Goal: Task Accomplishment & Management: Use online tool/utility

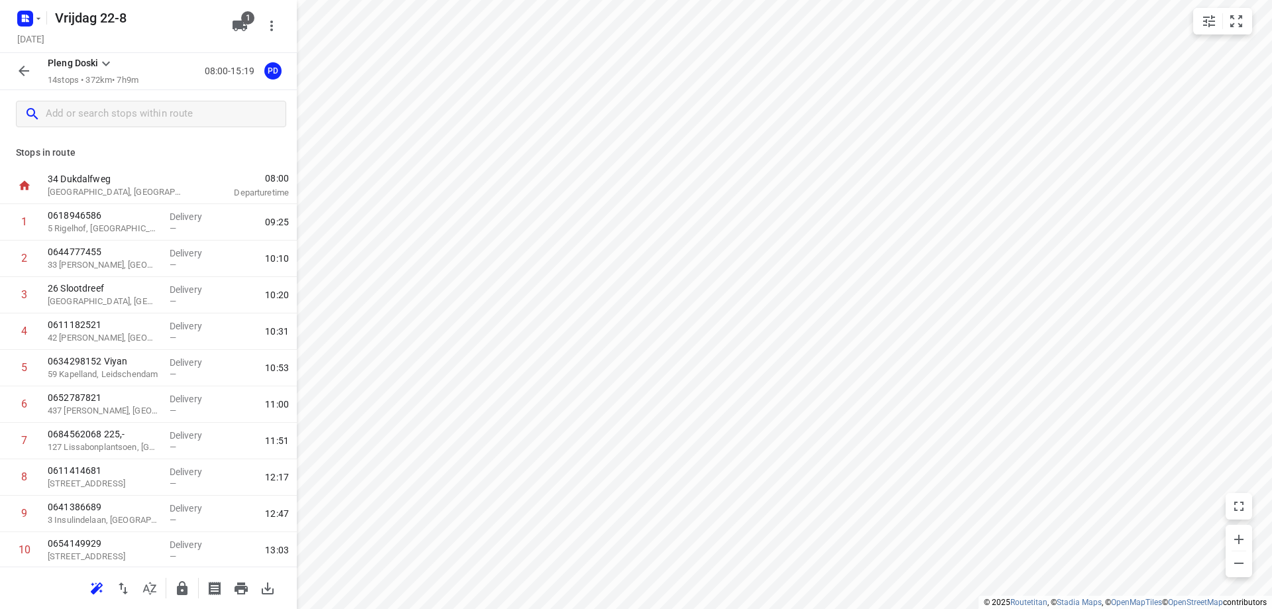
scroll to position [184, 0]
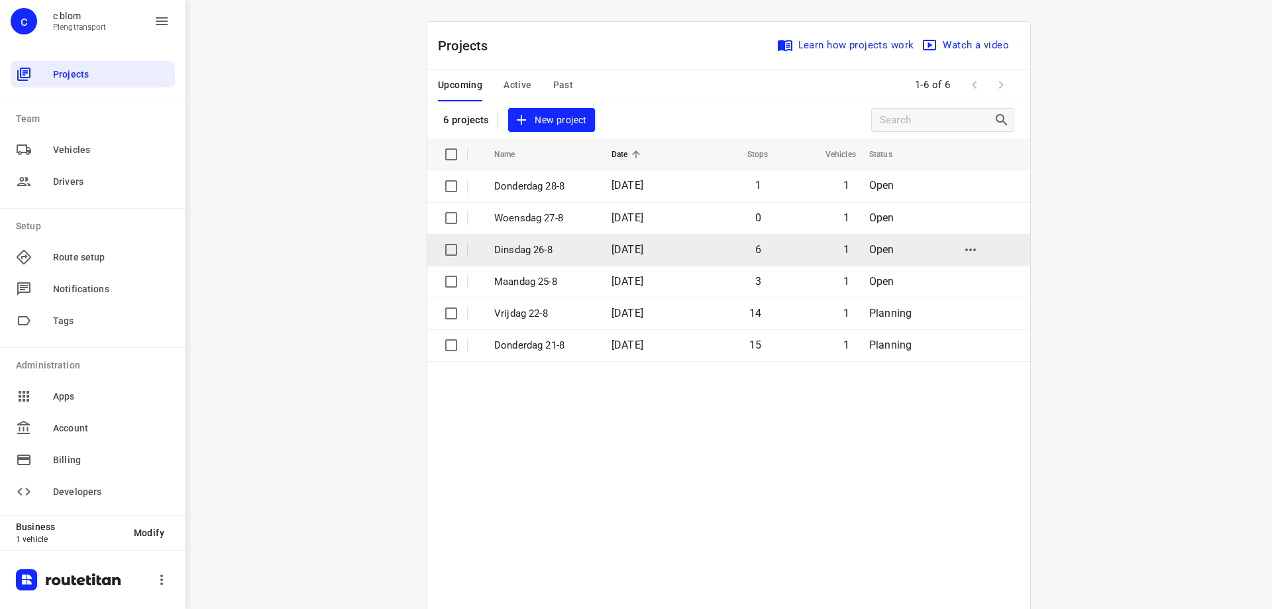
click at [583, 242] on p "Dinsdag 26-8" at bounding box center [542, 249] width 97 height 15
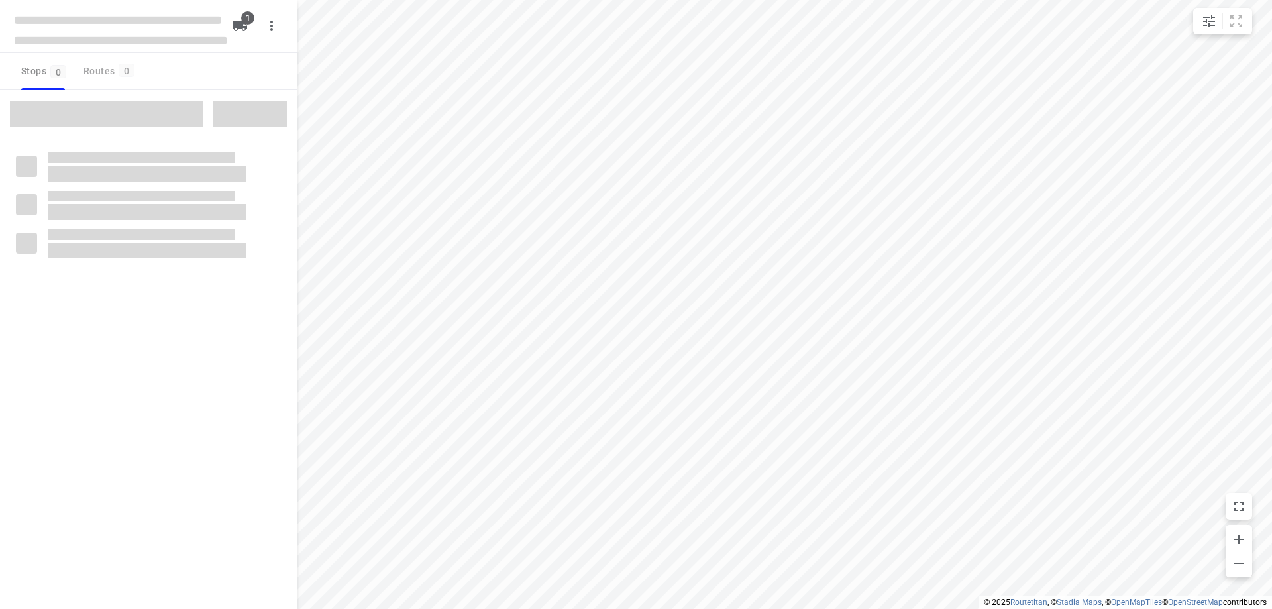
type input "distance"
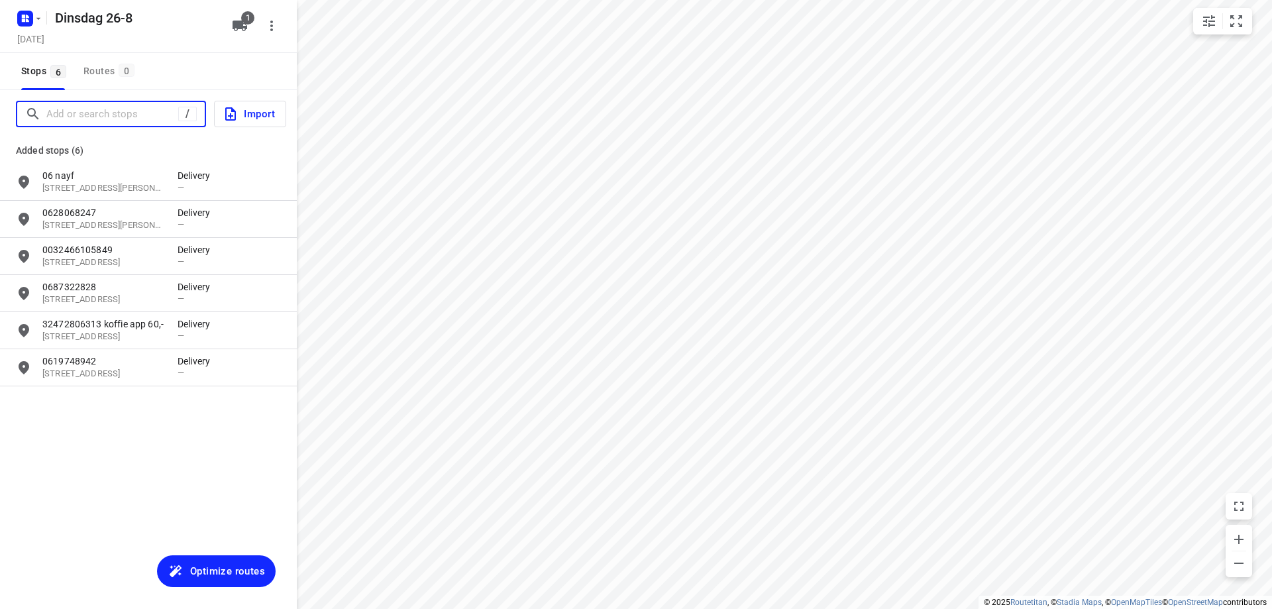
click at [119, 118] on input "Add or search stops" at bounding box center [112, 114] width 132 height 21
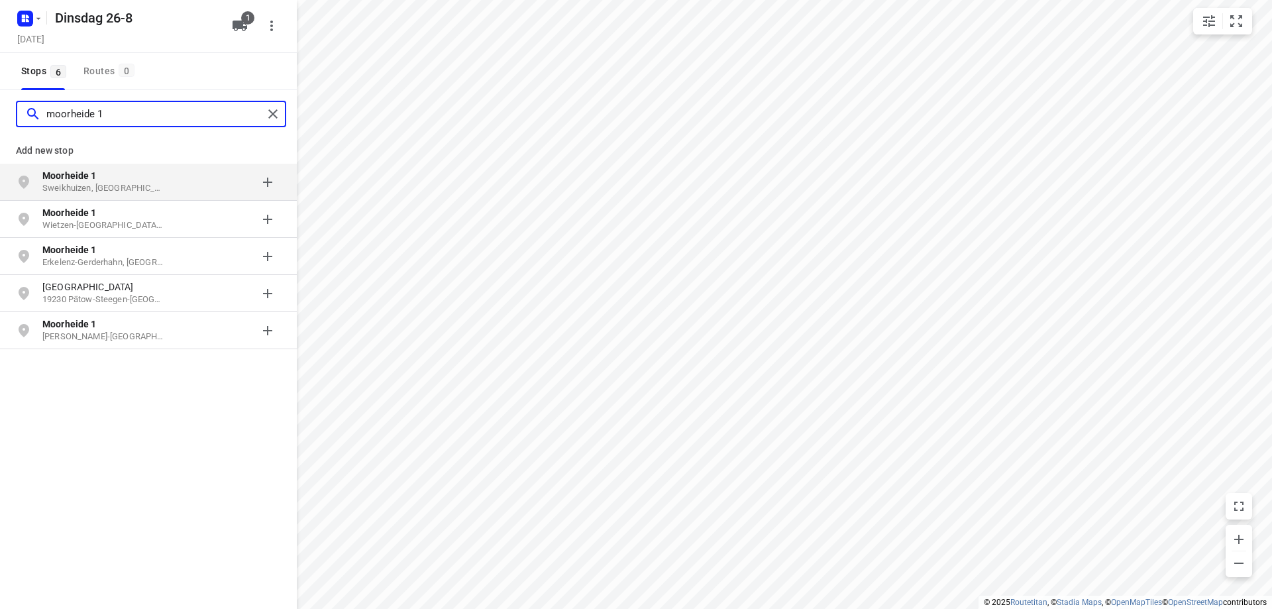
type input "moorheide 1"
click at [132, 189] on p "Sweikhuizen, [GEOGRAPHIC_DATA]" at bounding box center [103, 188] width 122 height 13
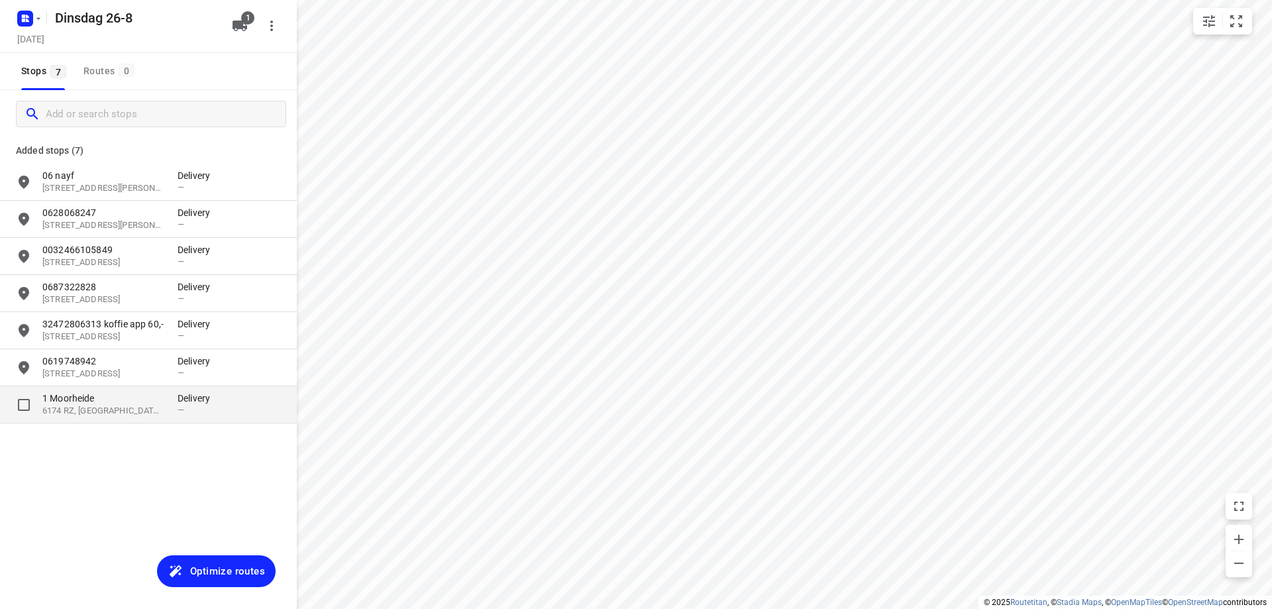
click at [170, 413] on div "1 [STREET_ADDRESS]" at bounding box center [109, 404] width 135 height 26
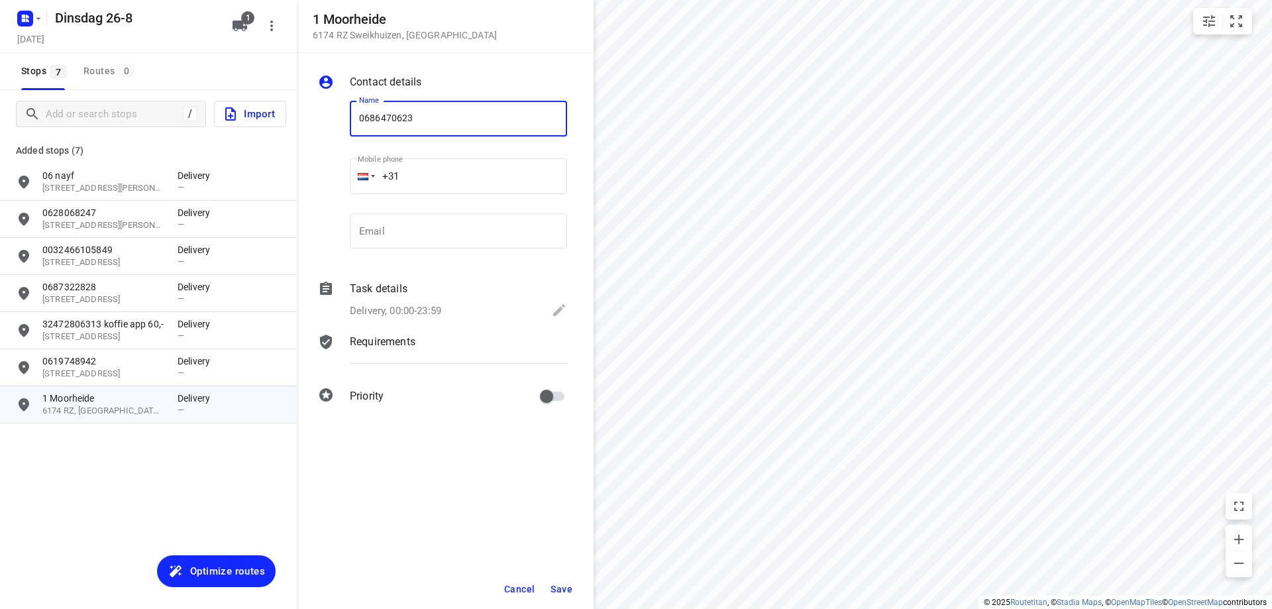
type input "0686470623"
click at [569, 590] on span "Save" at bounding box center [561, 588] width 22 height 11
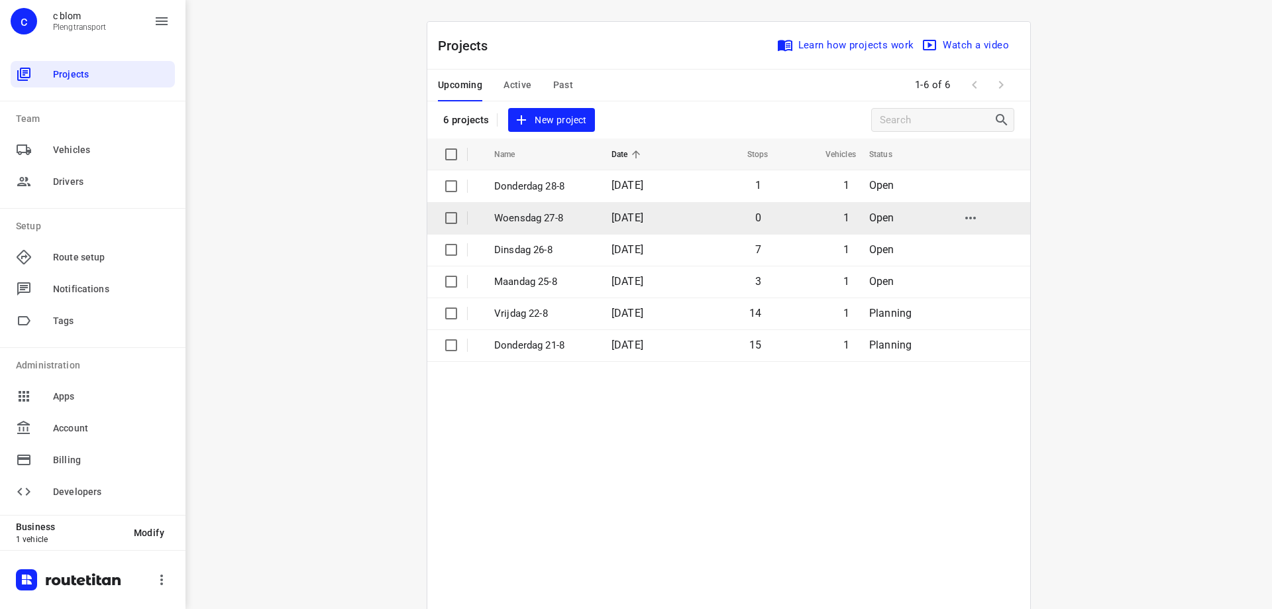
click at [643, 220] on span "[DATE]" at bounding box center [627, 217] width 32 height 13
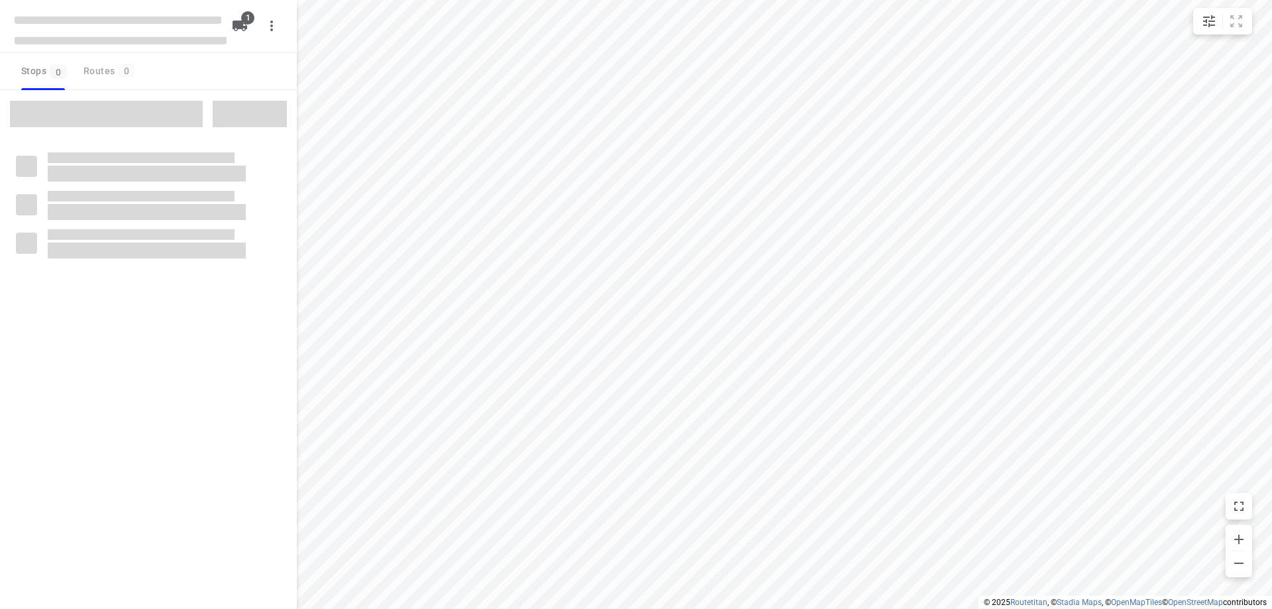
type input "distance"
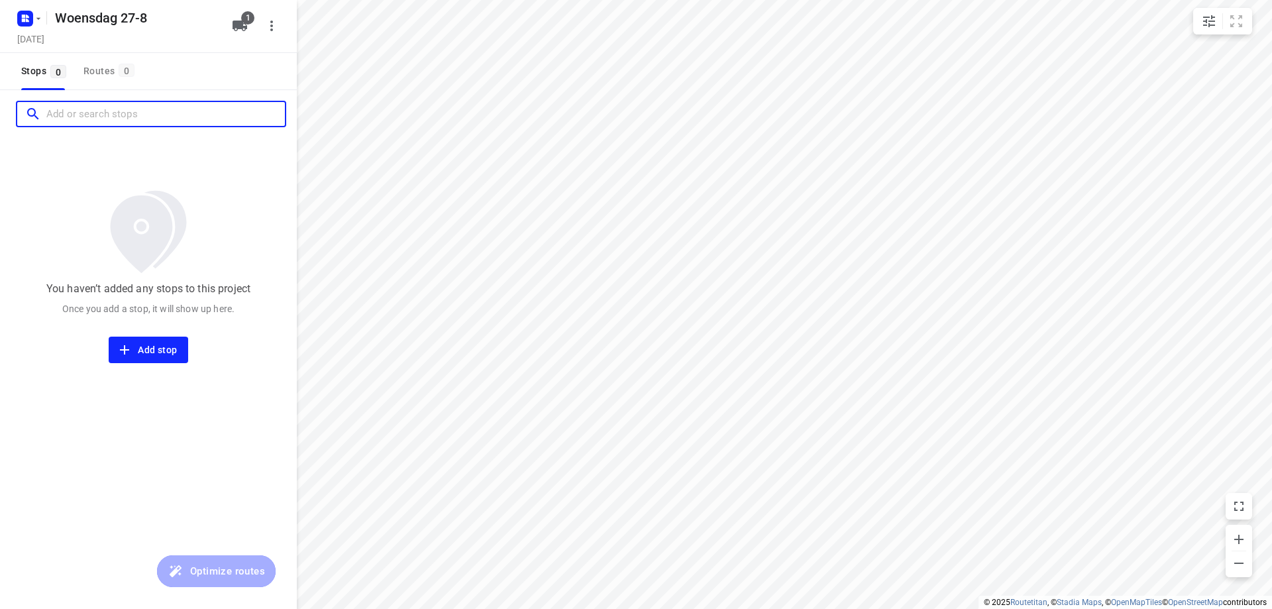
click at [125, 117] on input "Add or search stops" at bounding box center [165, 114] width 238 height 21
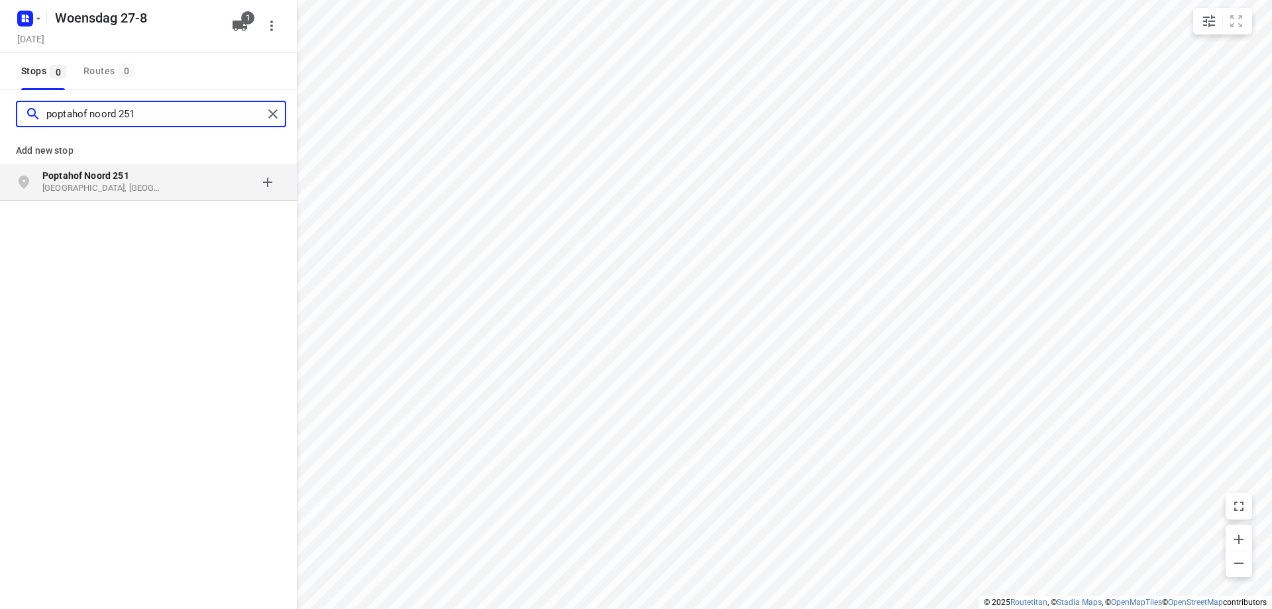
type input "poptahof noord 251"
click at [144, 187] on p "[GEOGRAPHIC_DATA], [GEOGRAPHIC_DATA]" at bounding box center [103, 188] width 122 height 13
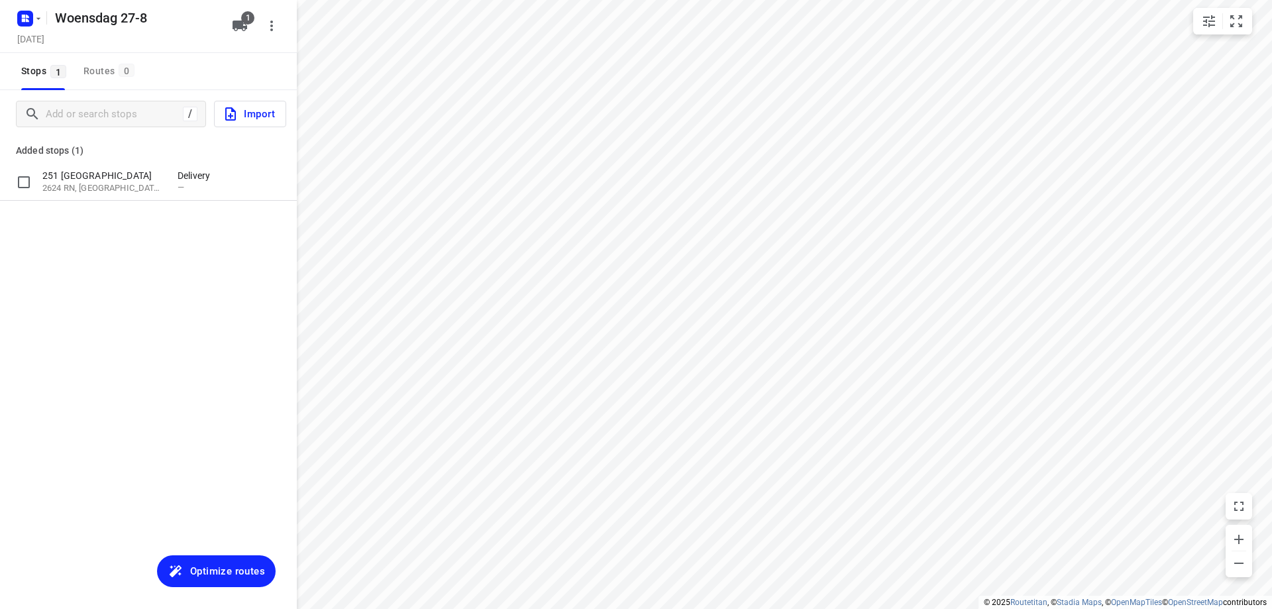
click at [144, 187] on p "2624 RN, [GEOGRAPHIC_DATA], [GEOGRAPHIC_DATA]" at bounding box center [103, 188] width 122 height 13
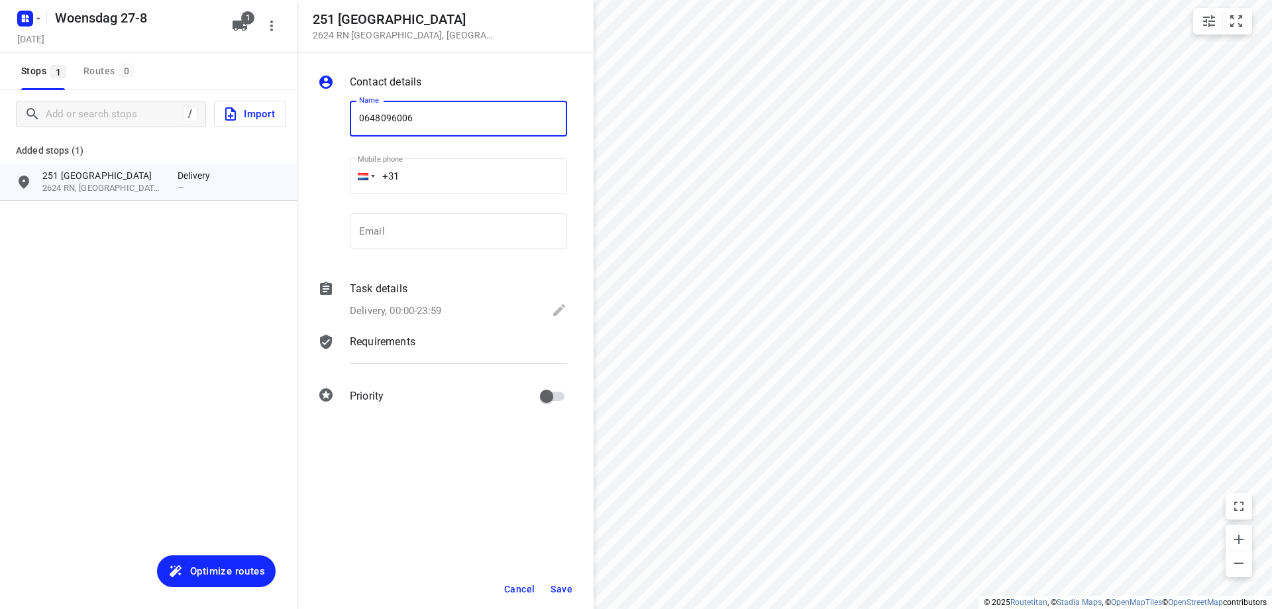
type input "0648096006"
click at [556, 587] on span "Save" at bounding box center [561, 588] width 22 height 11
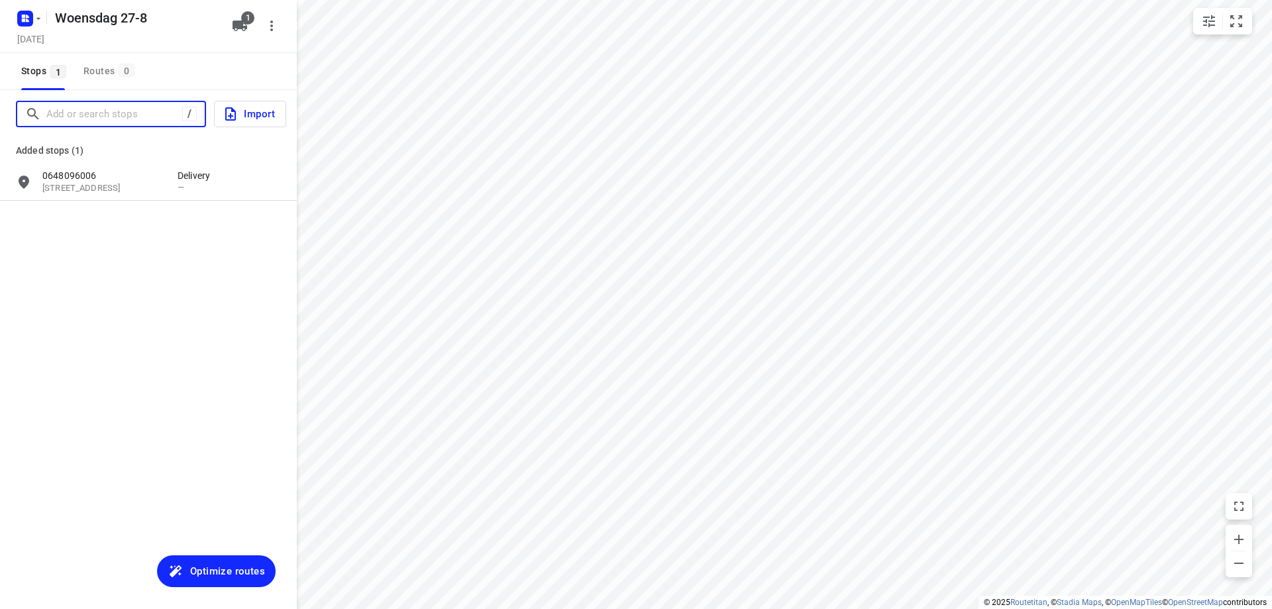
click at [112, 108] on input "Add or search stops" at bounding box center [114, 114] width 136 height 21
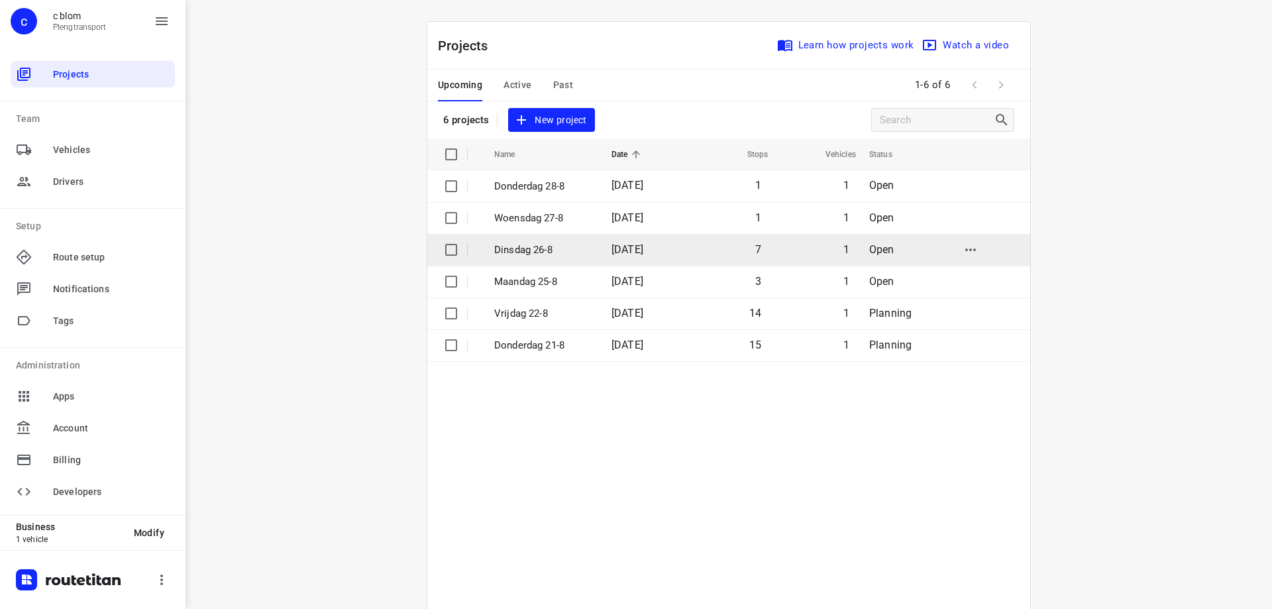
click at [568, 245] on p "Dinsdag 26-8" at bounding box center [542, 249] width 97 height 15
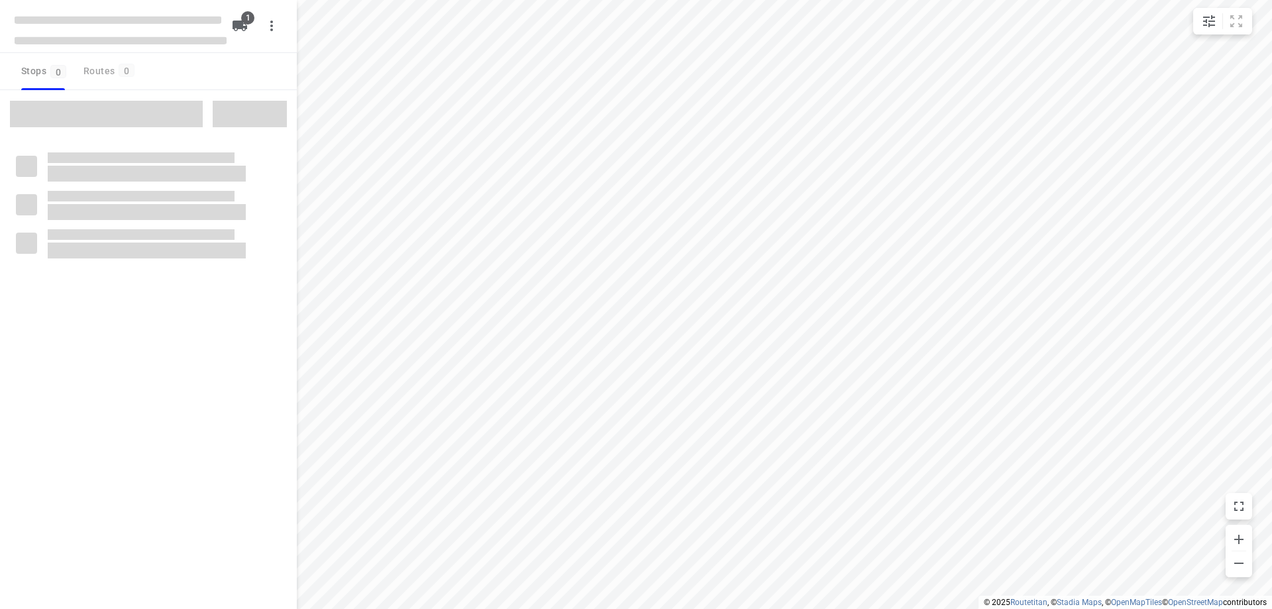
type input "distance"
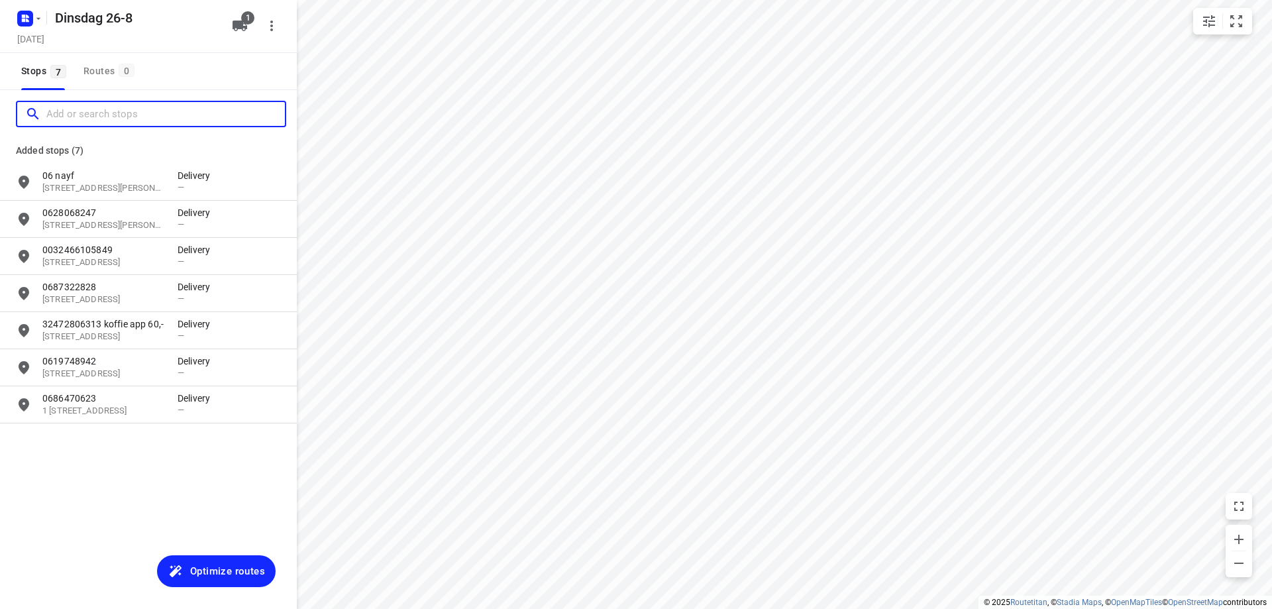
click at [86, 110] on input "Add or search stops" at bounding box center [165, 114] width 238 height 21
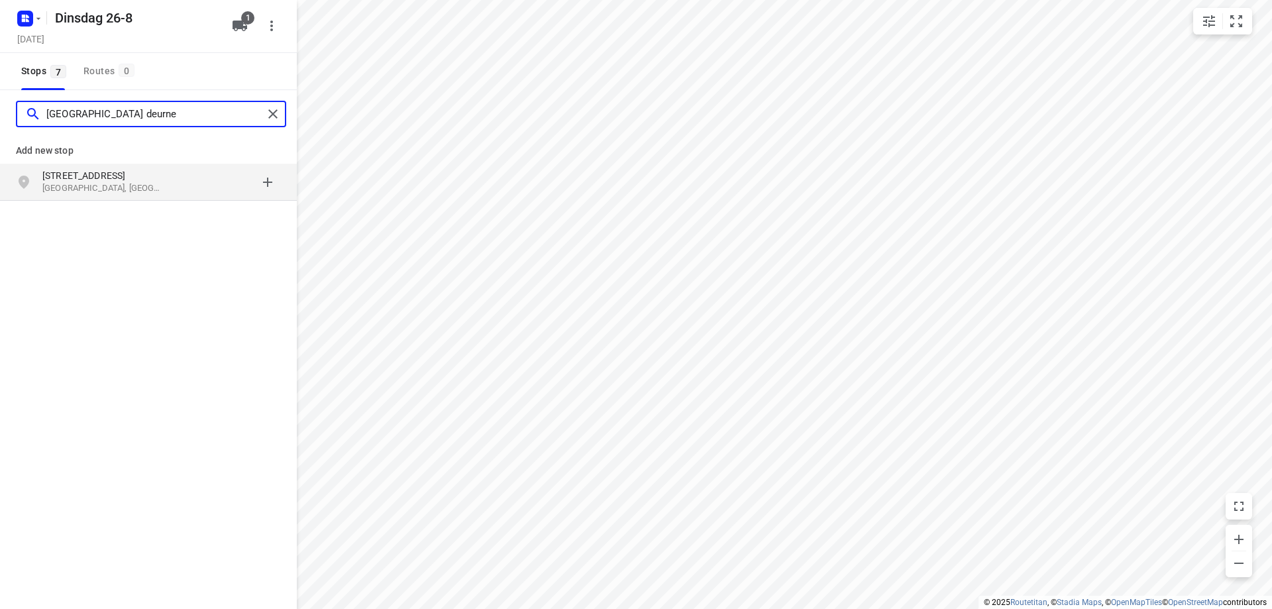
type input "[GEOGRAPHIC_DATA] deurne"
click at [112, 175] on p "[STREET_ADDRESS]" at bounding box center [103, 175] width 122 height 13
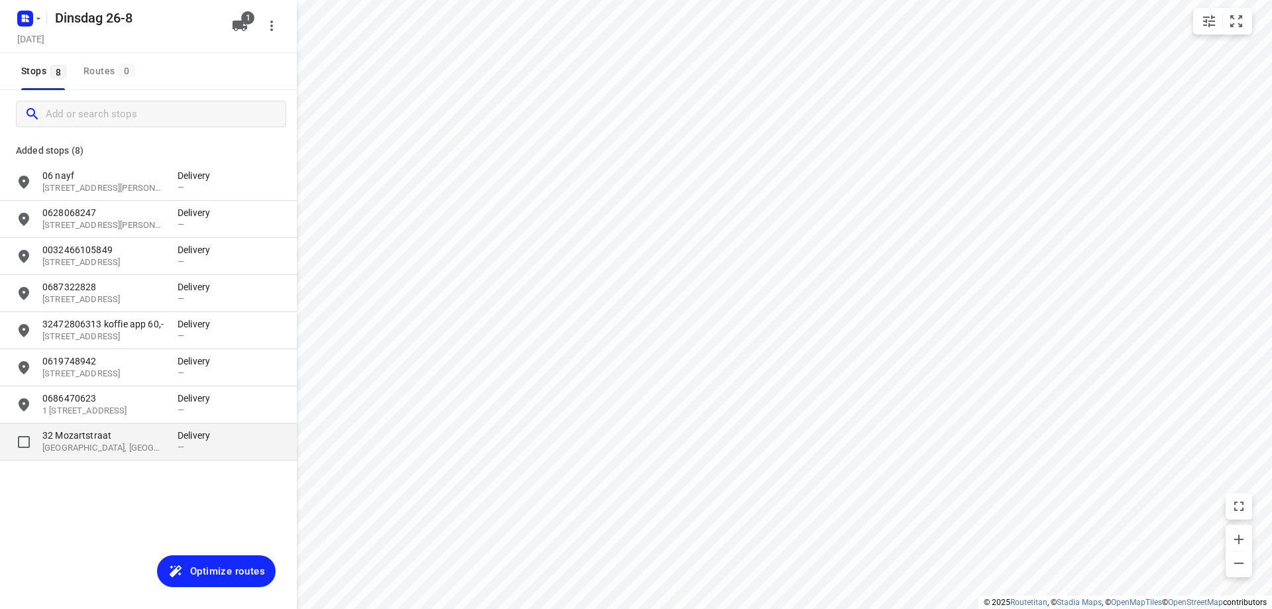
click at [130, 444] on p "[GEOGRAPHIC_DATA], [GEOGRAPHIC_DATA]" at bounding box center [103, 448] width 122 height 13
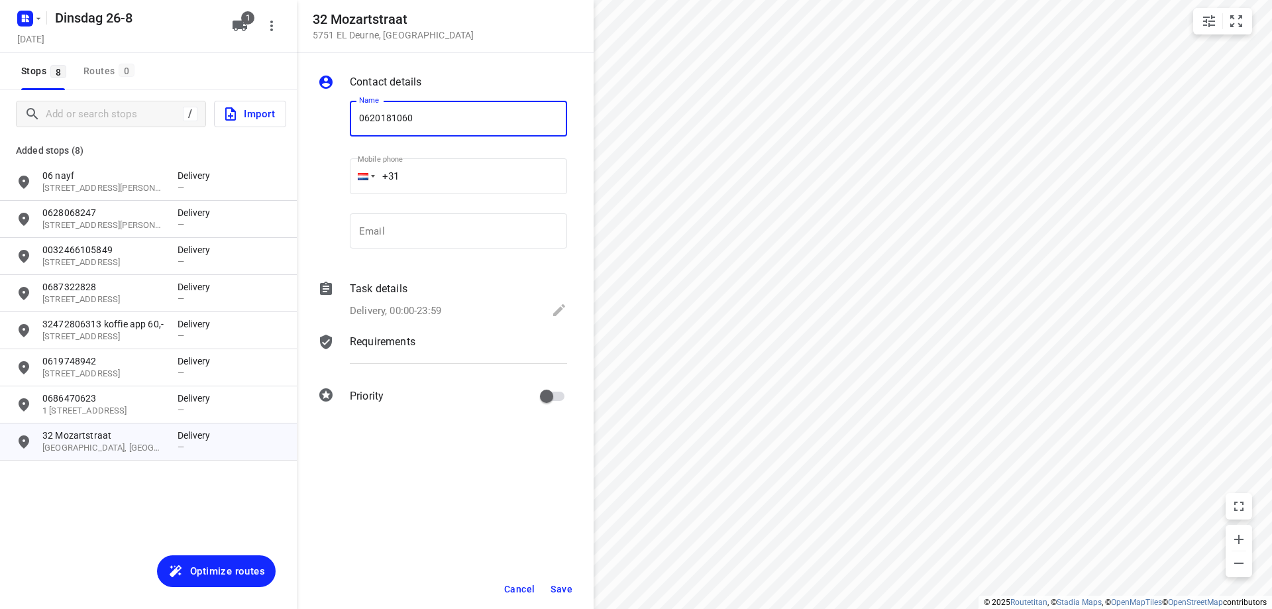
type input "0620181060"
click at [569, 584] on span "Save" at bounding box center [561, 588] width 22 height 11
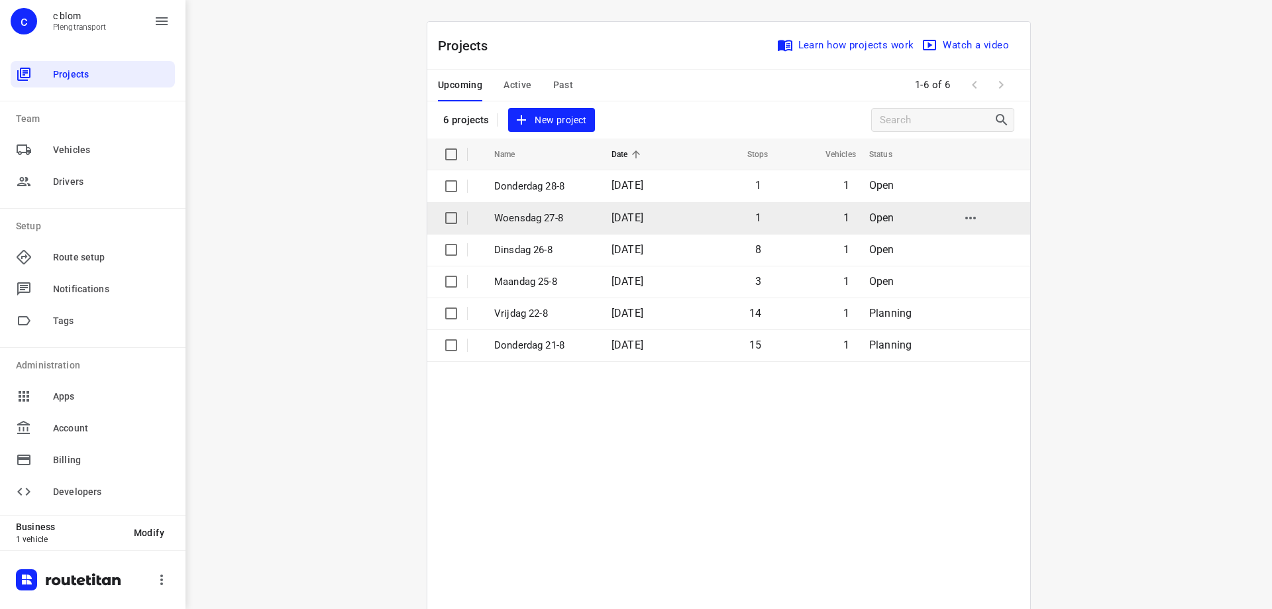
click at [620, 217] on span "[DATE]" at bounding box center [627, 217] width 32 height 13
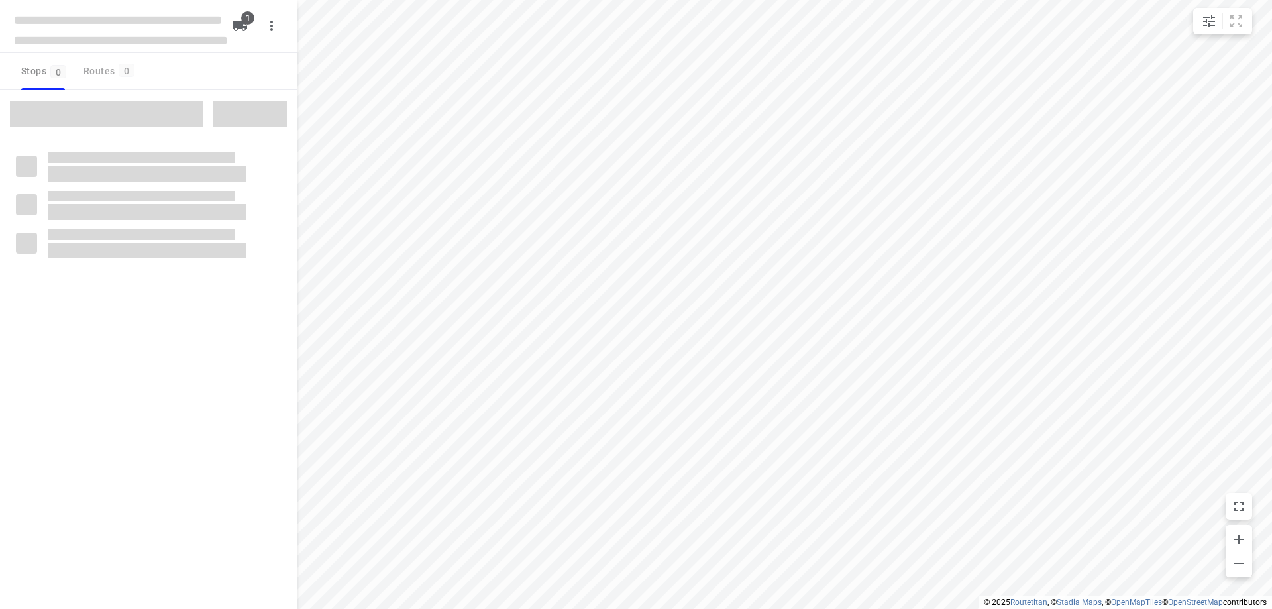
type input "distance"
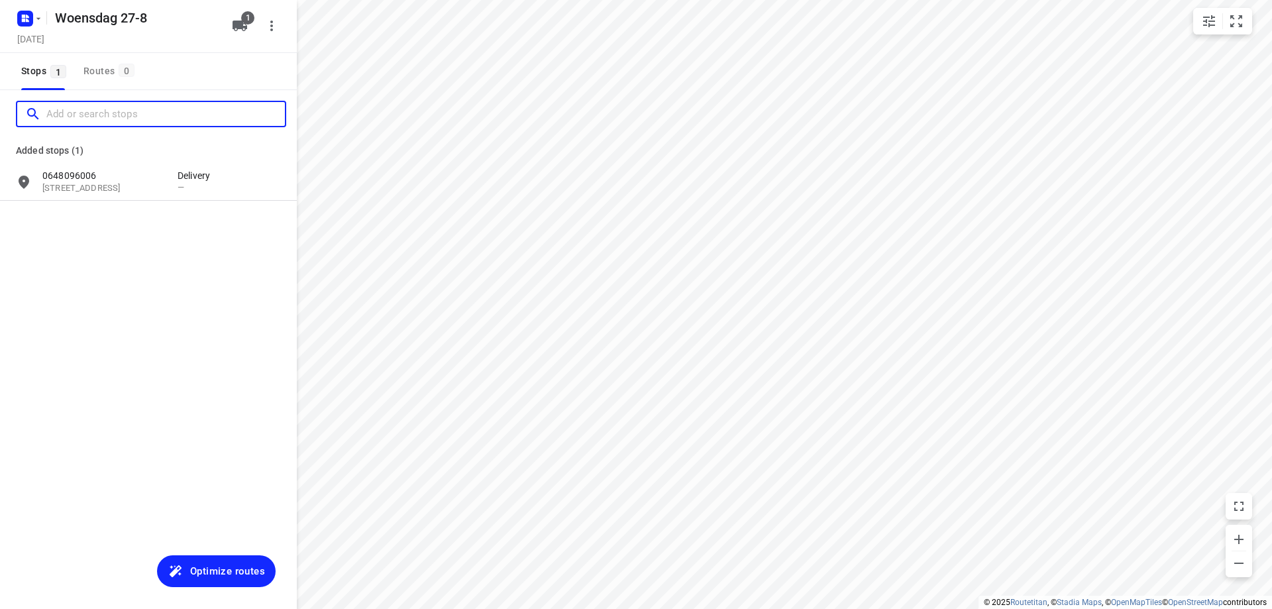
click at [120, 111] on input "Add or search stops" at bounding box center [165, 114] width 238 height 21
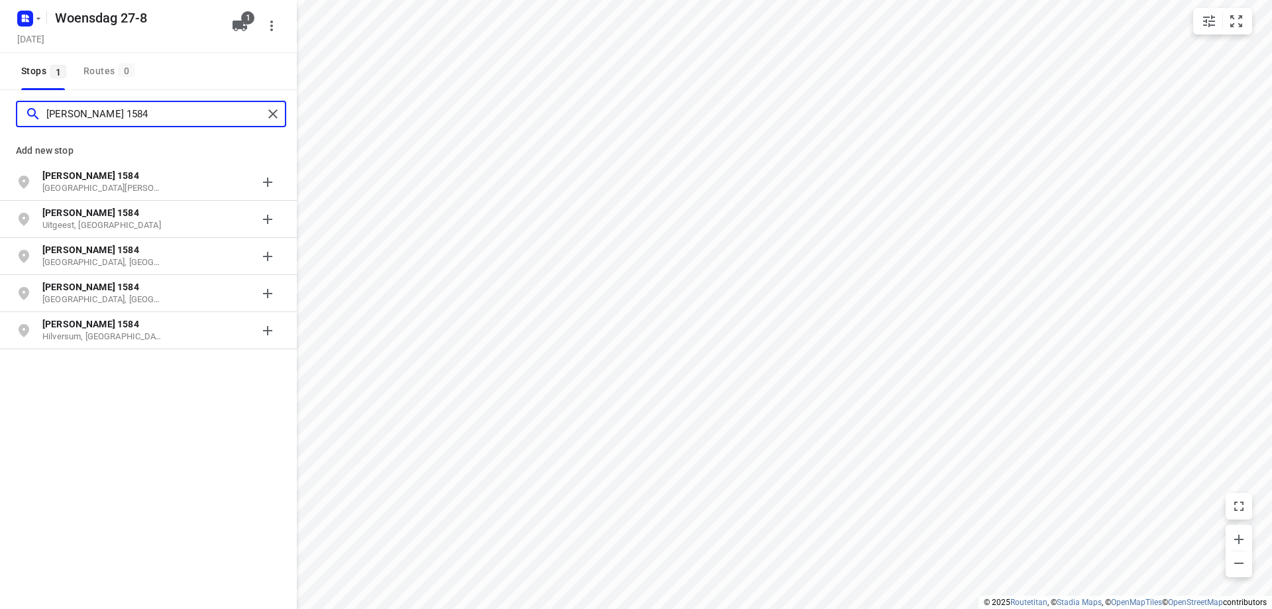
type input "[PERSON_NAME] 1584"
click at [136, 189] on p "[GEOGRAPHIC_DATA][PERSON_NAME], [GEOGRAPHIC_DATA]" at bounding box center [103, 188] width 122 height 13
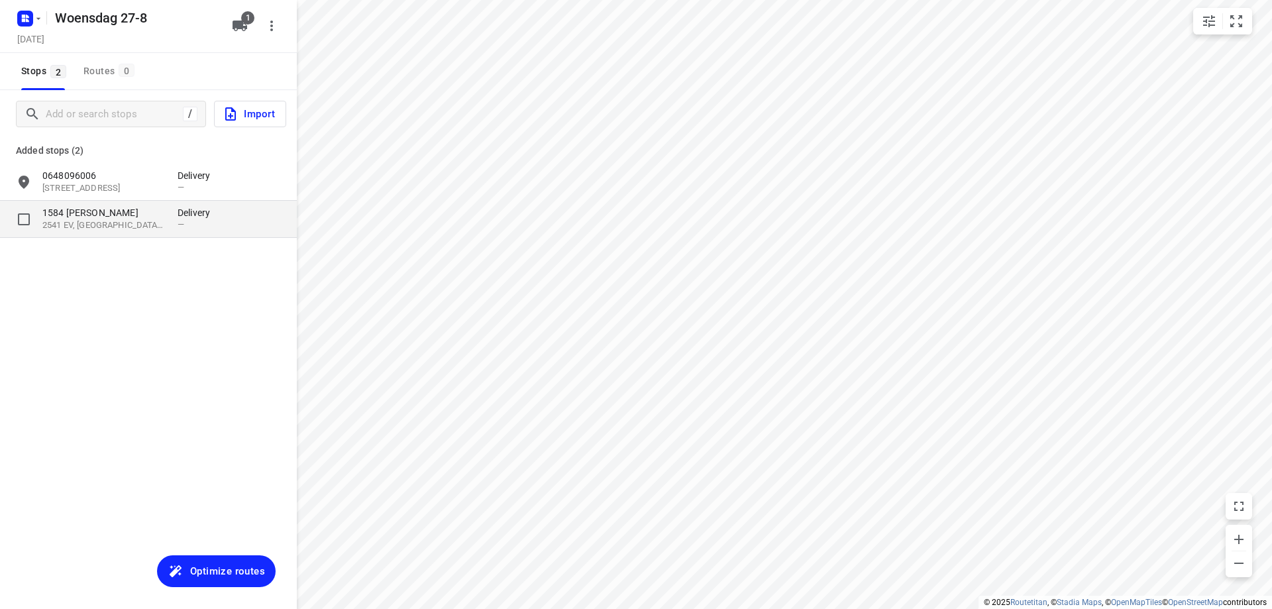
click at [122, 226] on p "2541 EV, [GEOGRAPHIC_DATA][PERSON_NAME][GEOGRAPHIC_DATA]" at bounding box center [103, 225] width 122 height 13
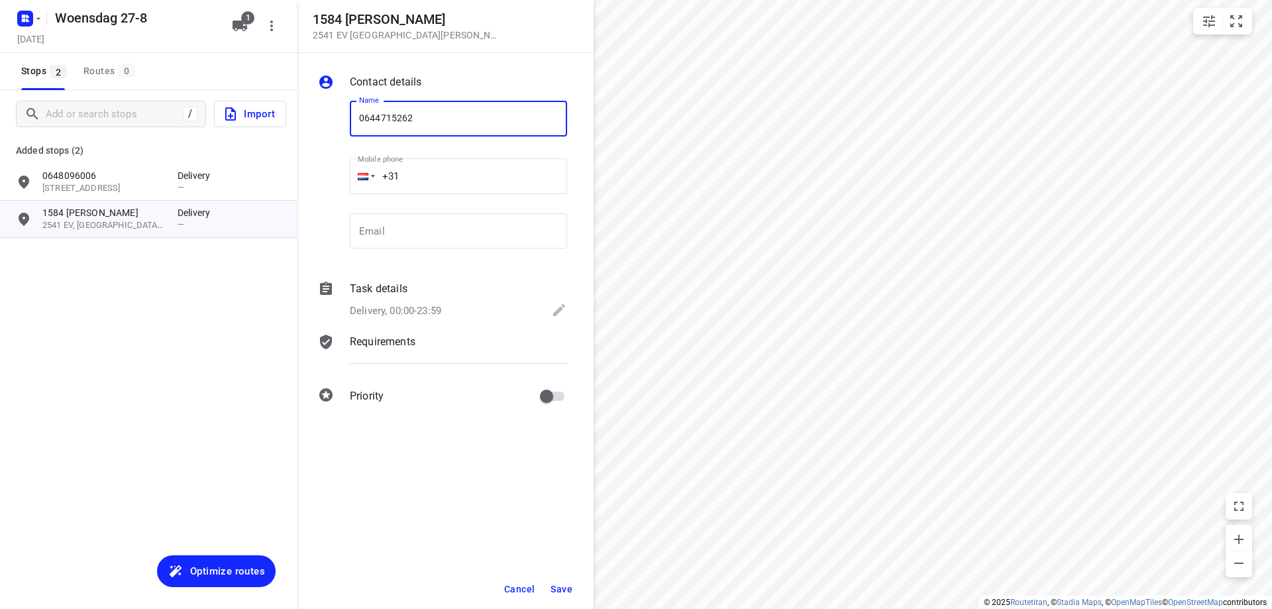
type input "0644715262"
click at [567, 595] on button "Save" at bounding box center [561, 589] width 32 height 24
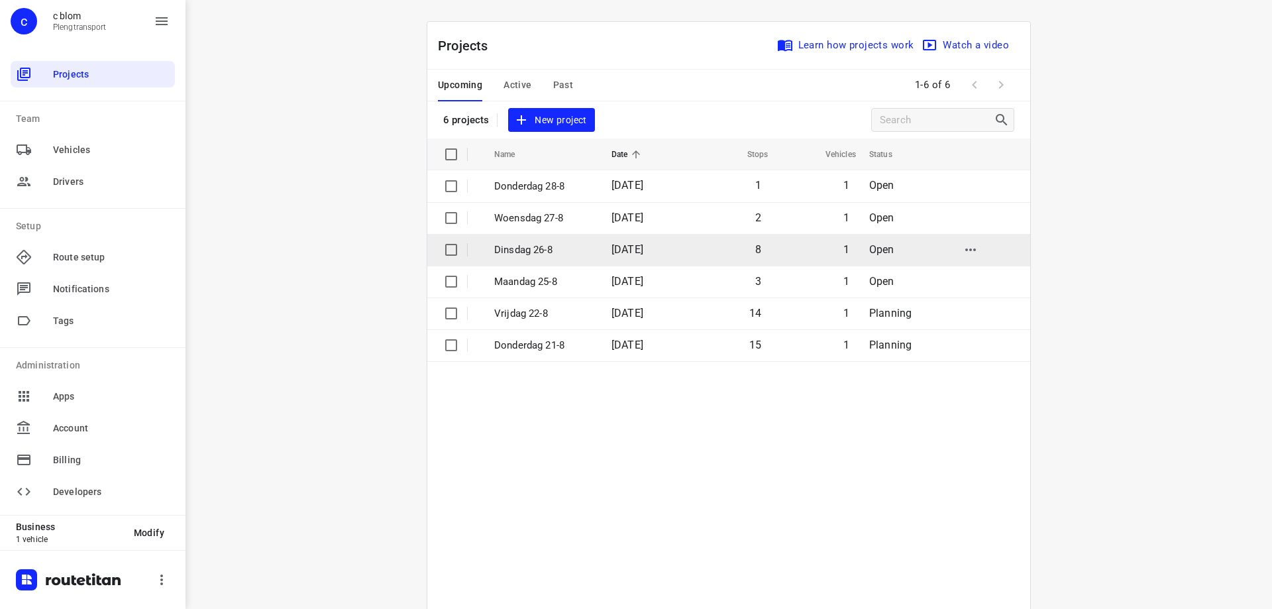
click at [541, 248] on p "Dinsdag 26-8" at bounding box center [542, 249] width 97 height 15
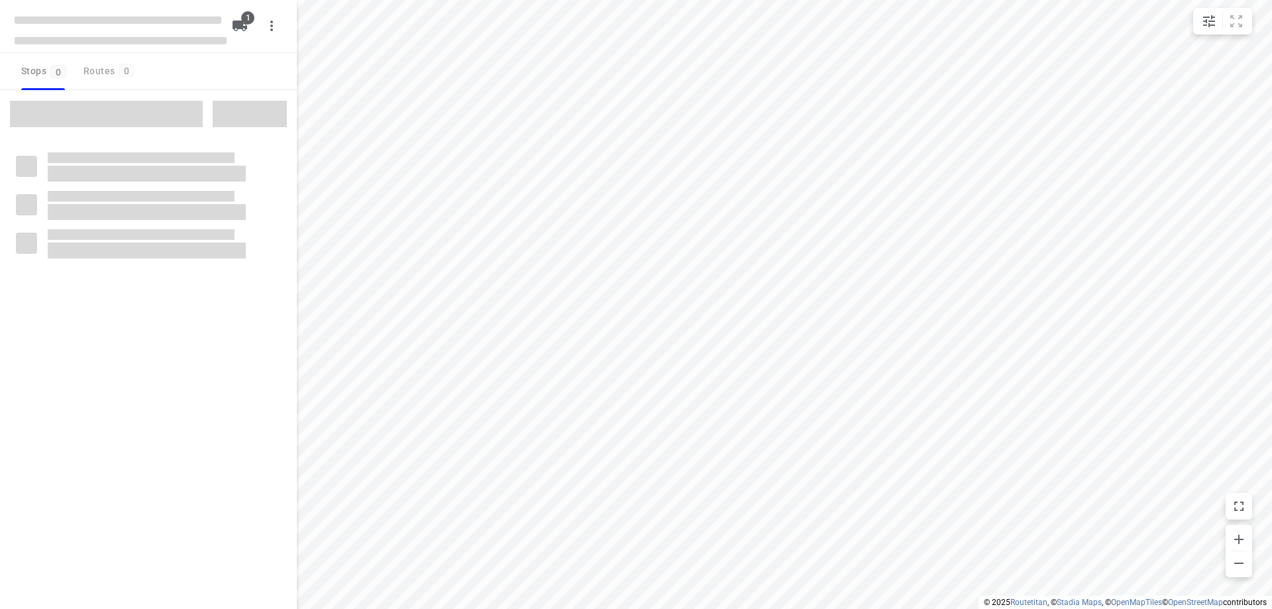
type input "distance"
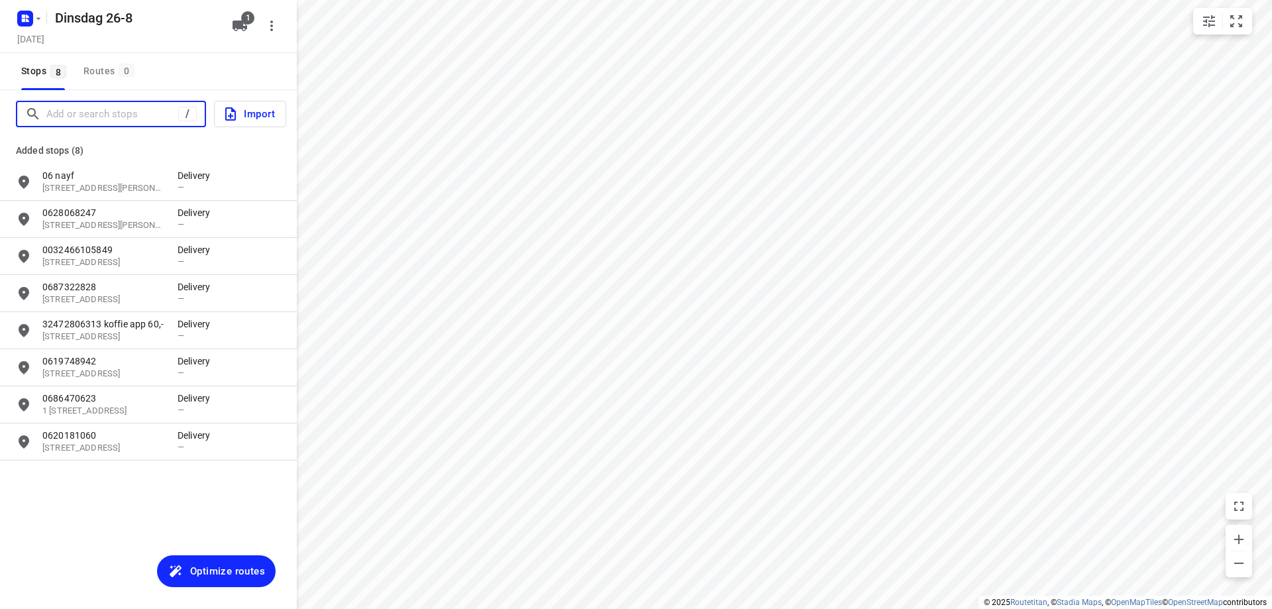
click at [130, 122] on input "Add or search stops" at bounding box center [112, 114] width 132 height 21
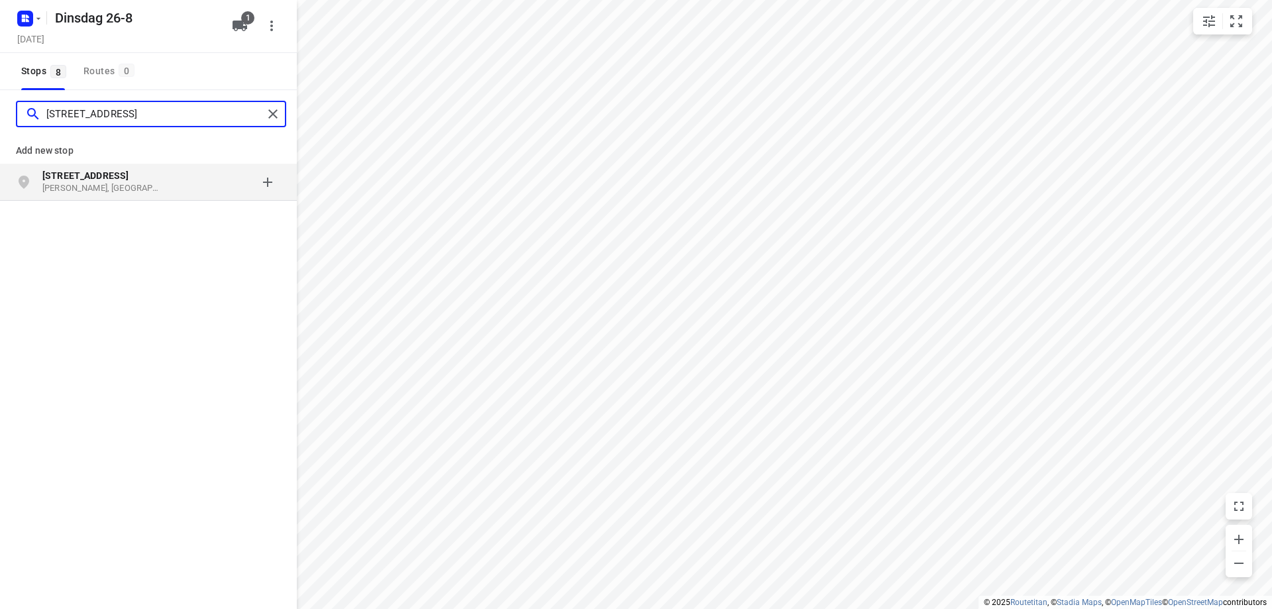
type input "[STREET_ADDRESS]"
click at [182, 194] on div "[STREET_ADDRESS][PERSON_NAME]" at bounding box center [148, 182] width 297 height 37
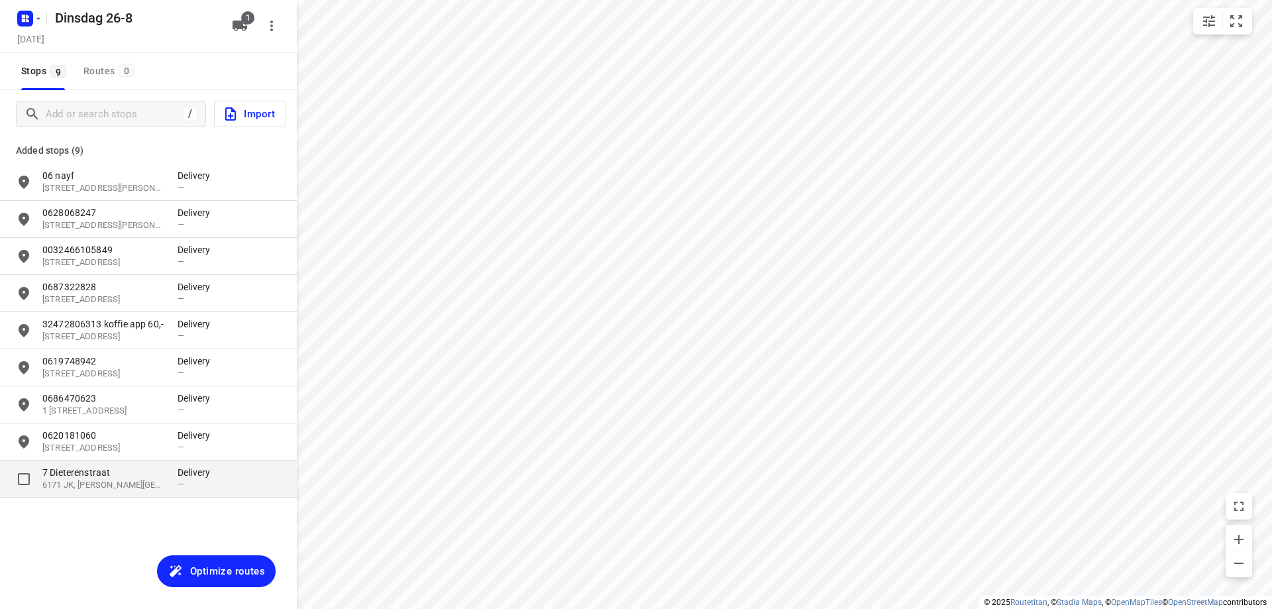
click at [154, 489] on p "6171 JK, [PERSON_NAME][GEOGRAPHIC_DATA]" at bounding box center [103, 485] width 122 height 13
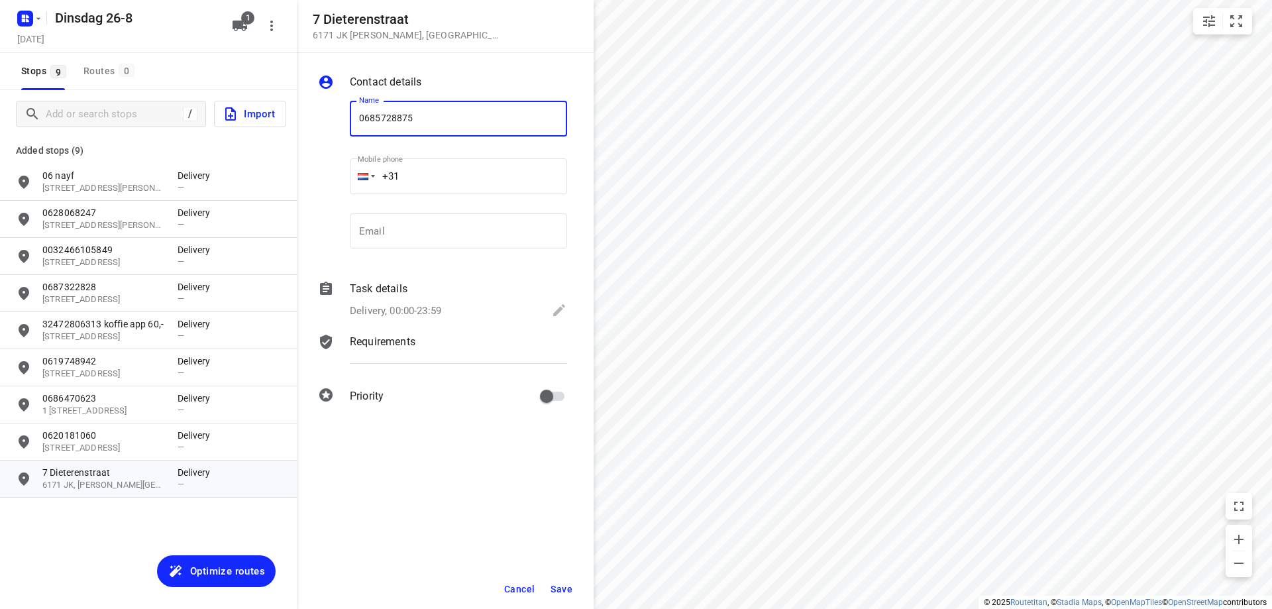
type input "0685728875"
click at [564, 593] on span "Save" at bounding box center [561, 588] width 22 height 11
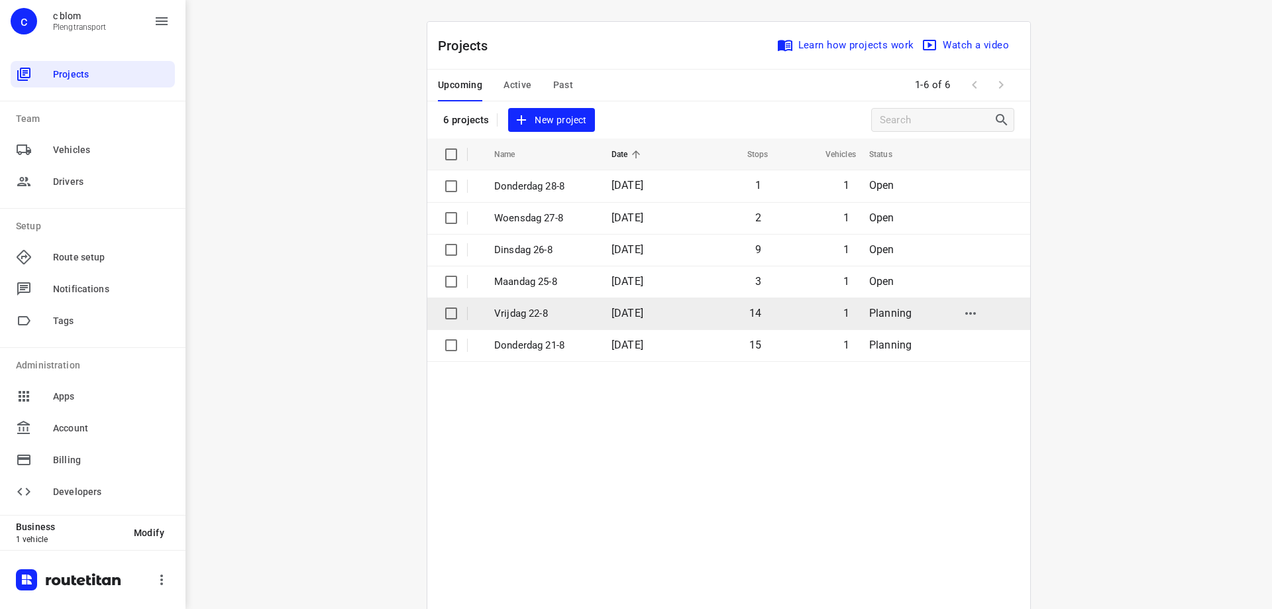
click at [643, 309] on span "[DATE]" at bounding box center [627, 313] width 32 height 13
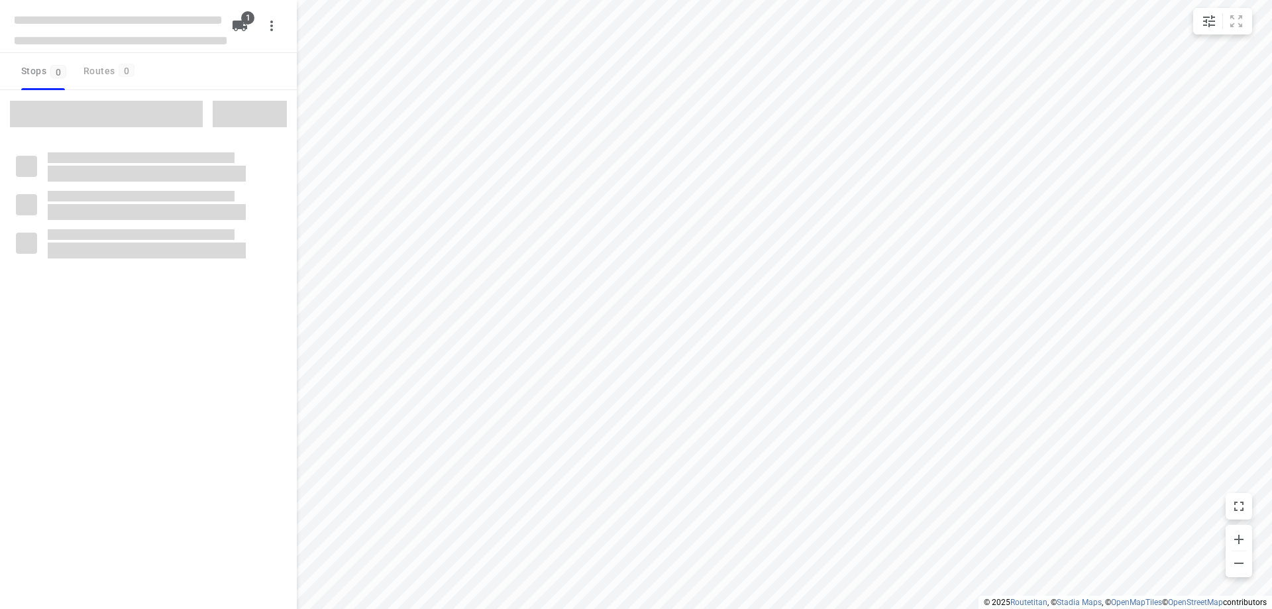
type input "distance"
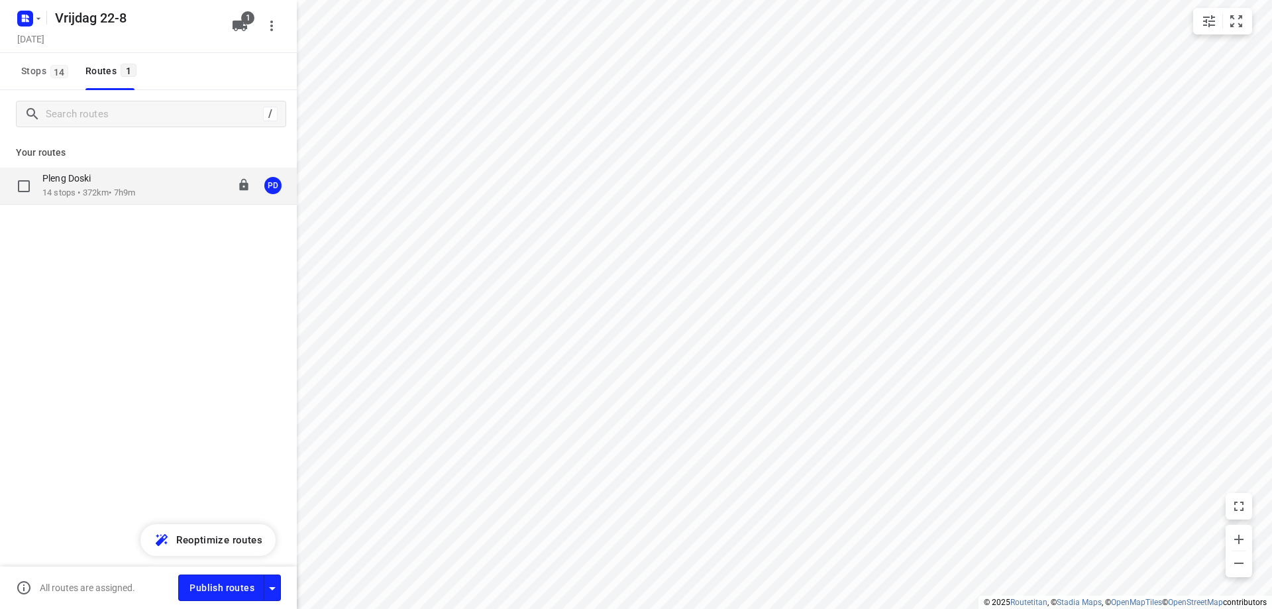
click at [115, 190] on p "14 stops • 372km • 7h9m" at bounding box center [88, 193] width 93 height 13
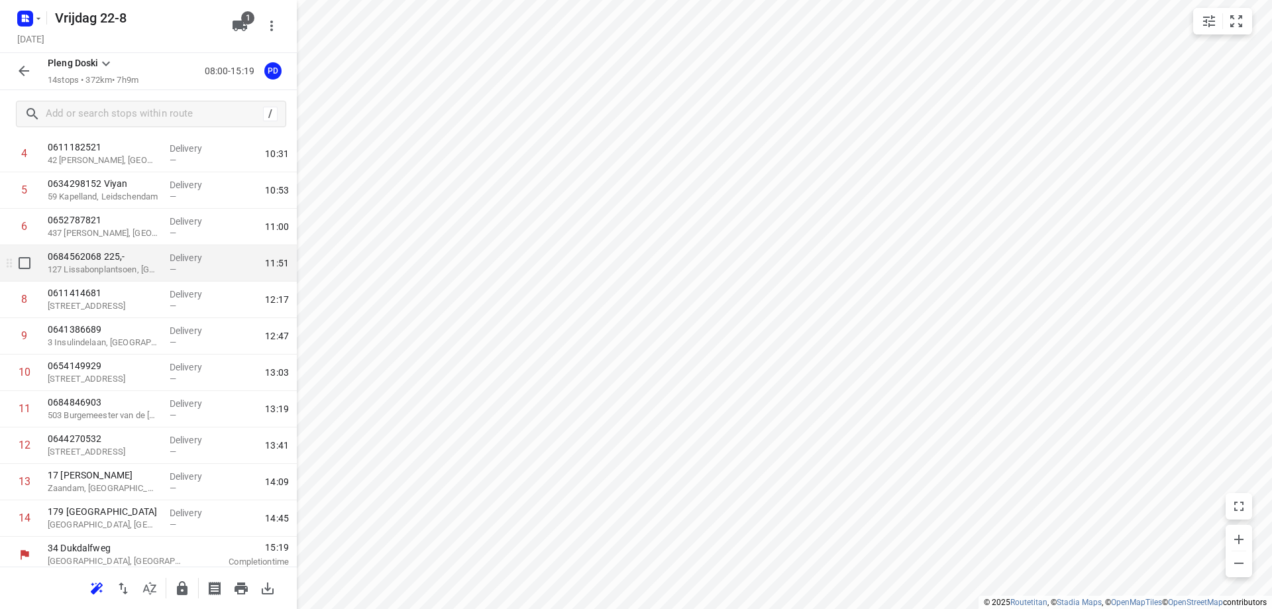
scroll to position [184, 0]
